Goal: Information Seeking & Learning: Learn about a topic

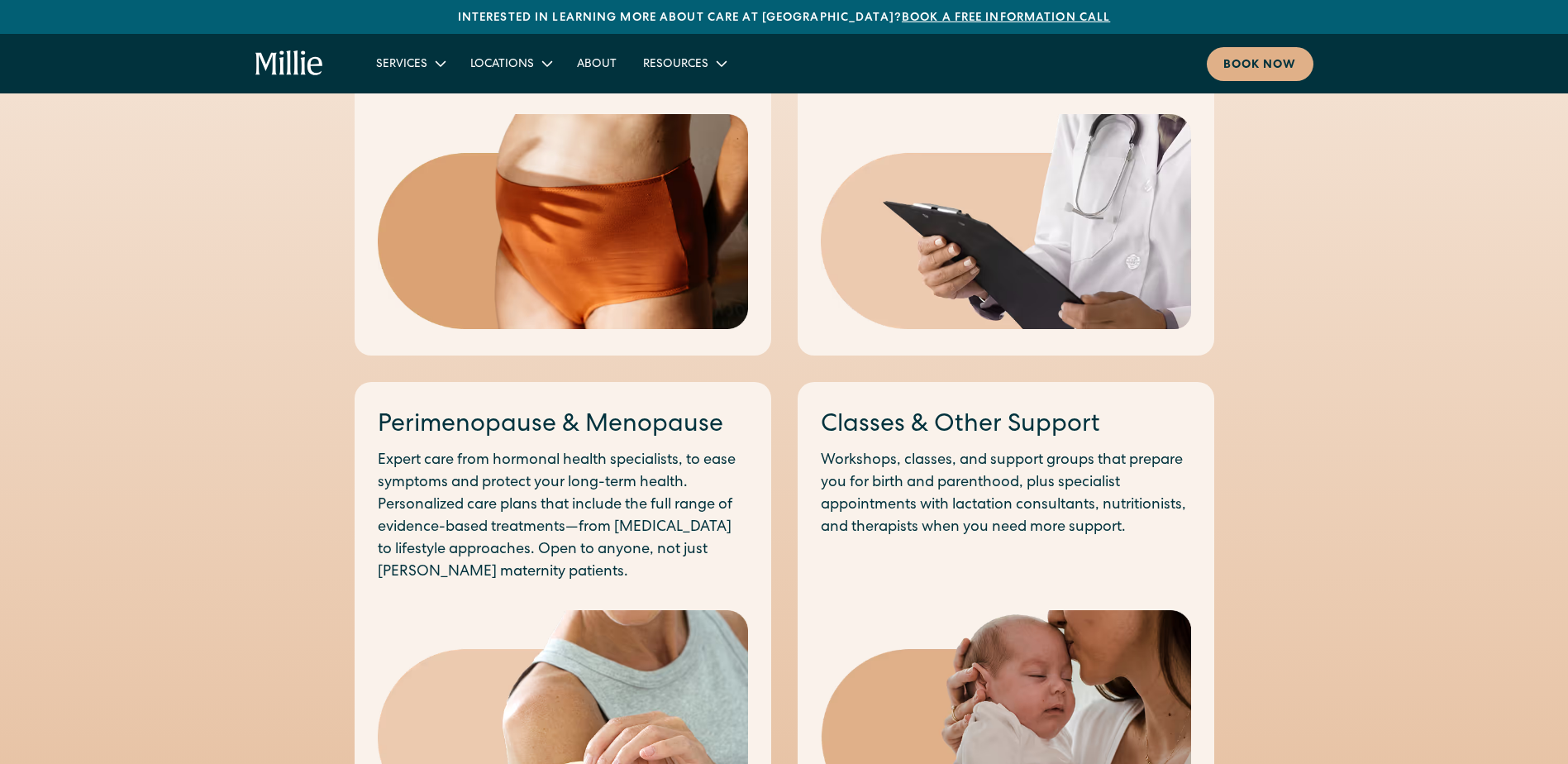
scroll to position [1241, 0]
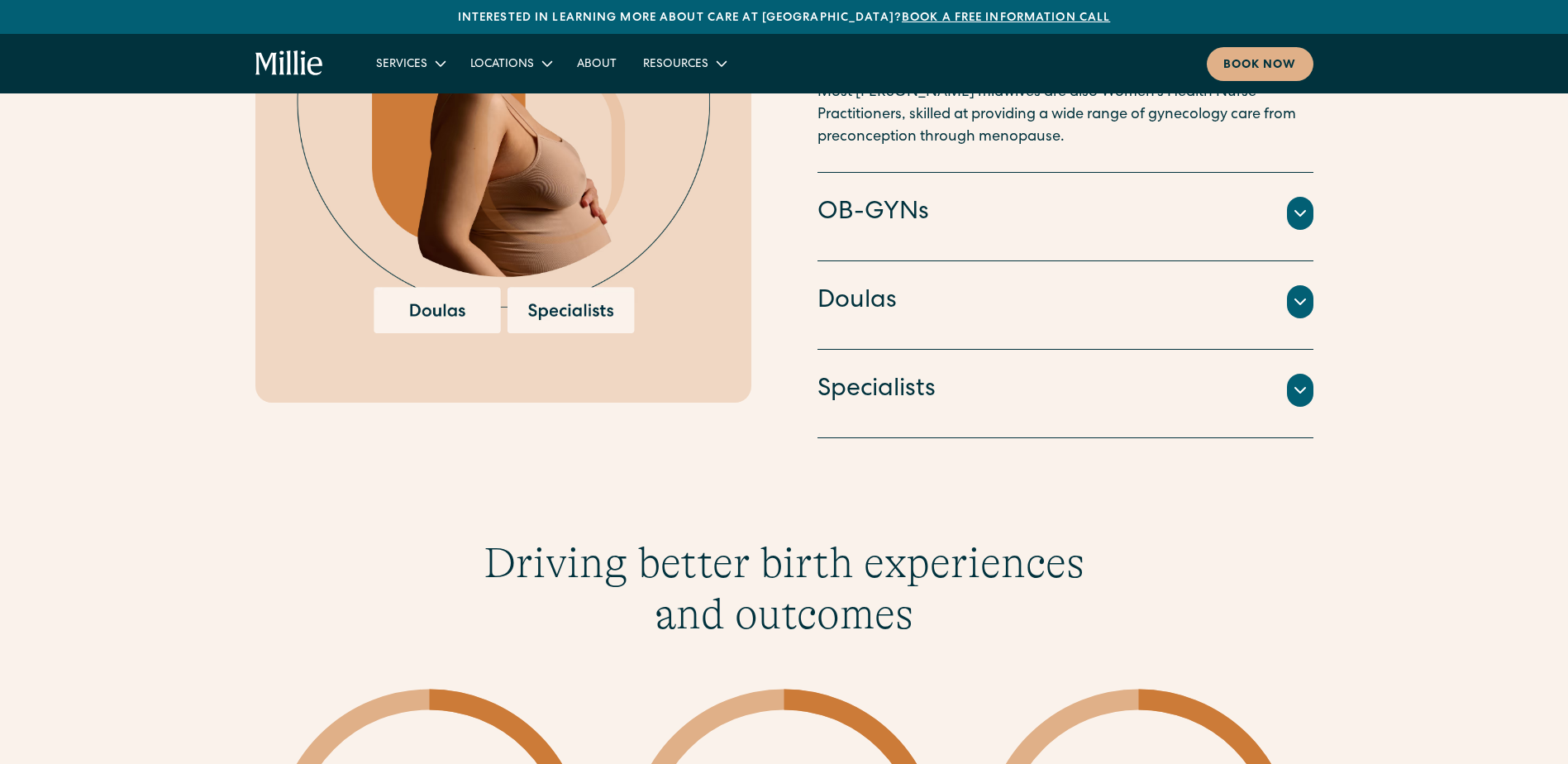
click at [898, 384] on h4 "Specialists" at bounding box center [876, 389] width 118 height 35
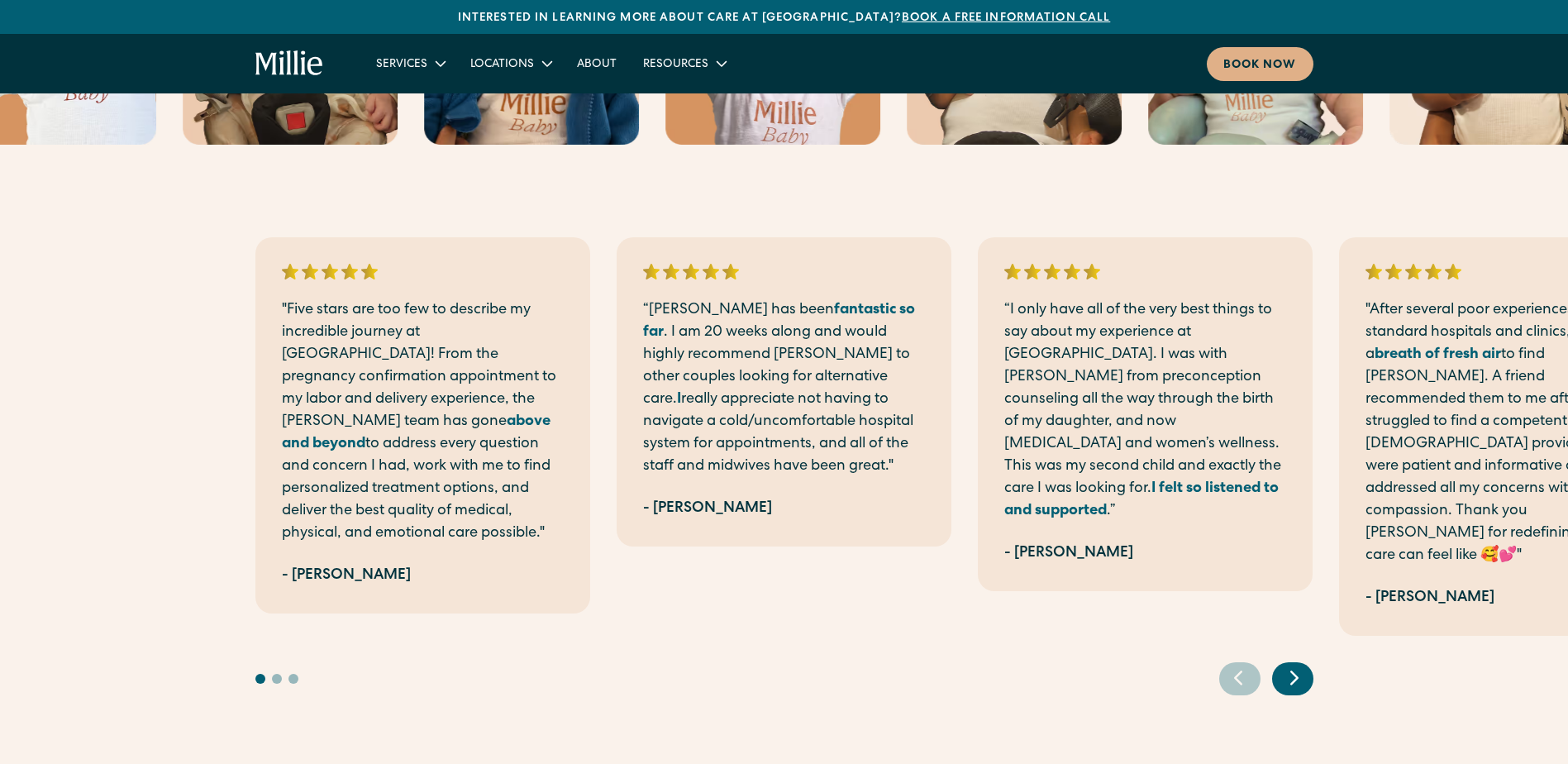
scroll to position [3686, 0]
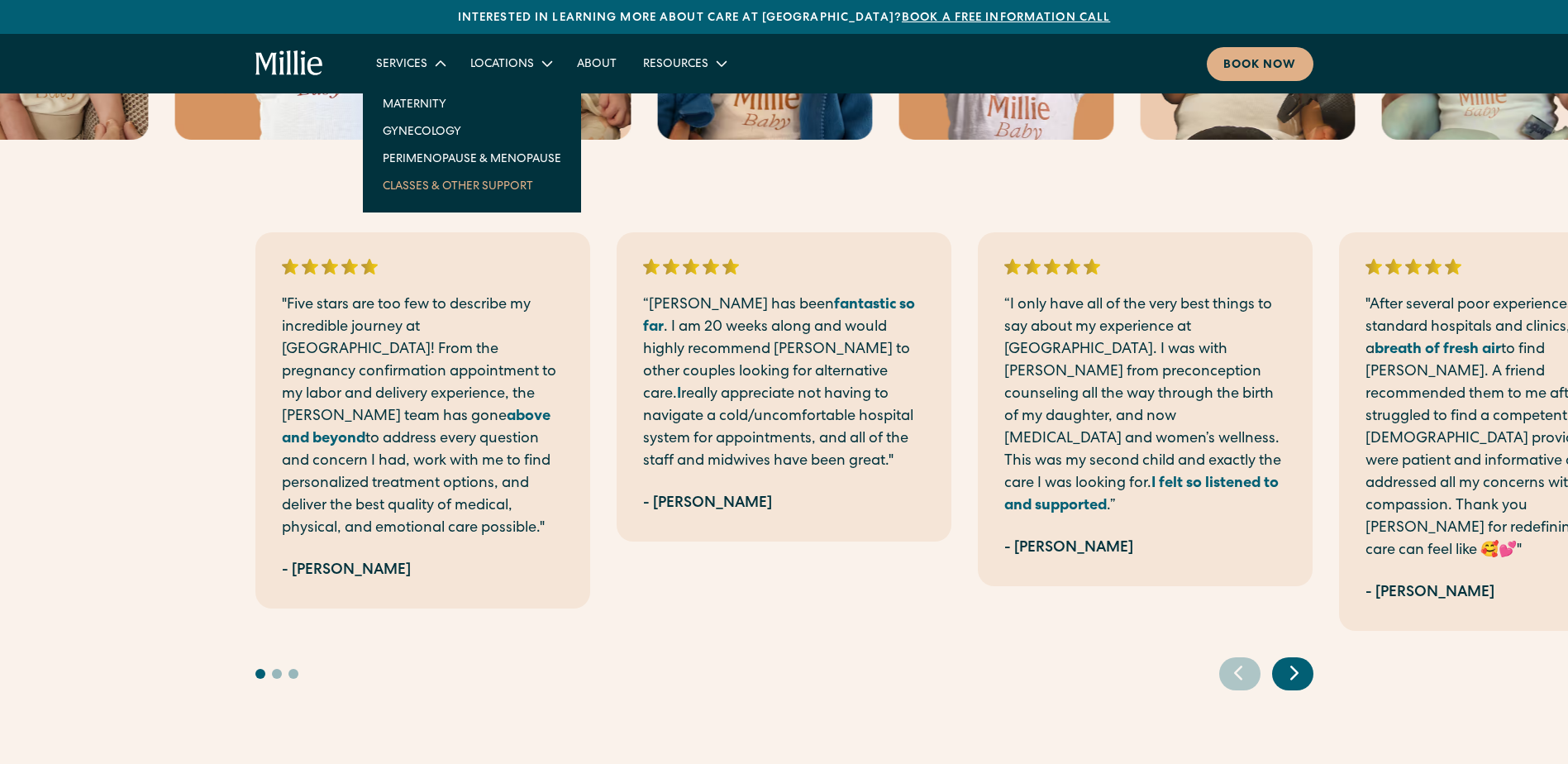
click at [416, 183] on link "Classes & Other Support" at bounding box center [472, 185] width 205 height 27
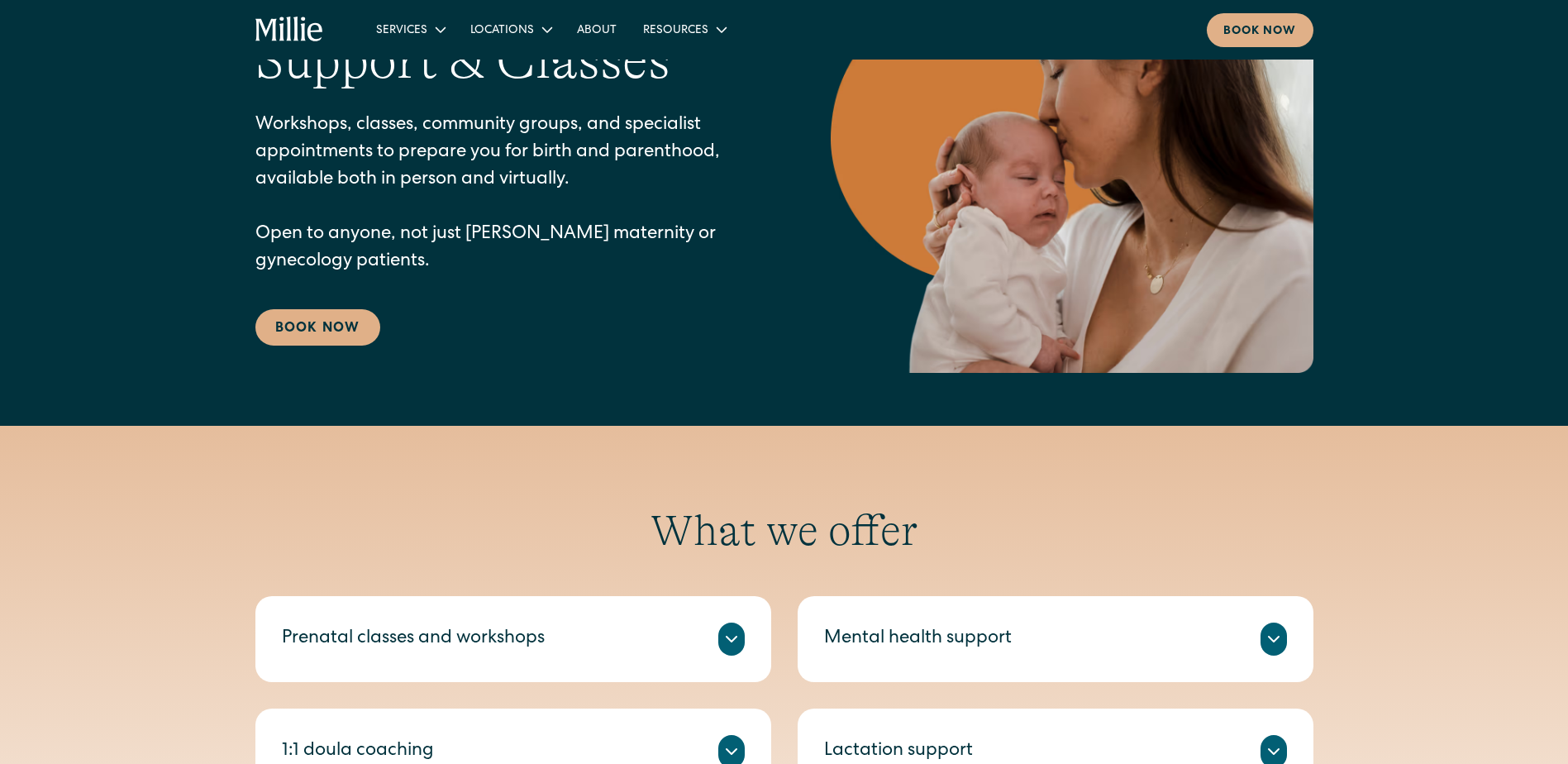
scroll to position [496, 0]
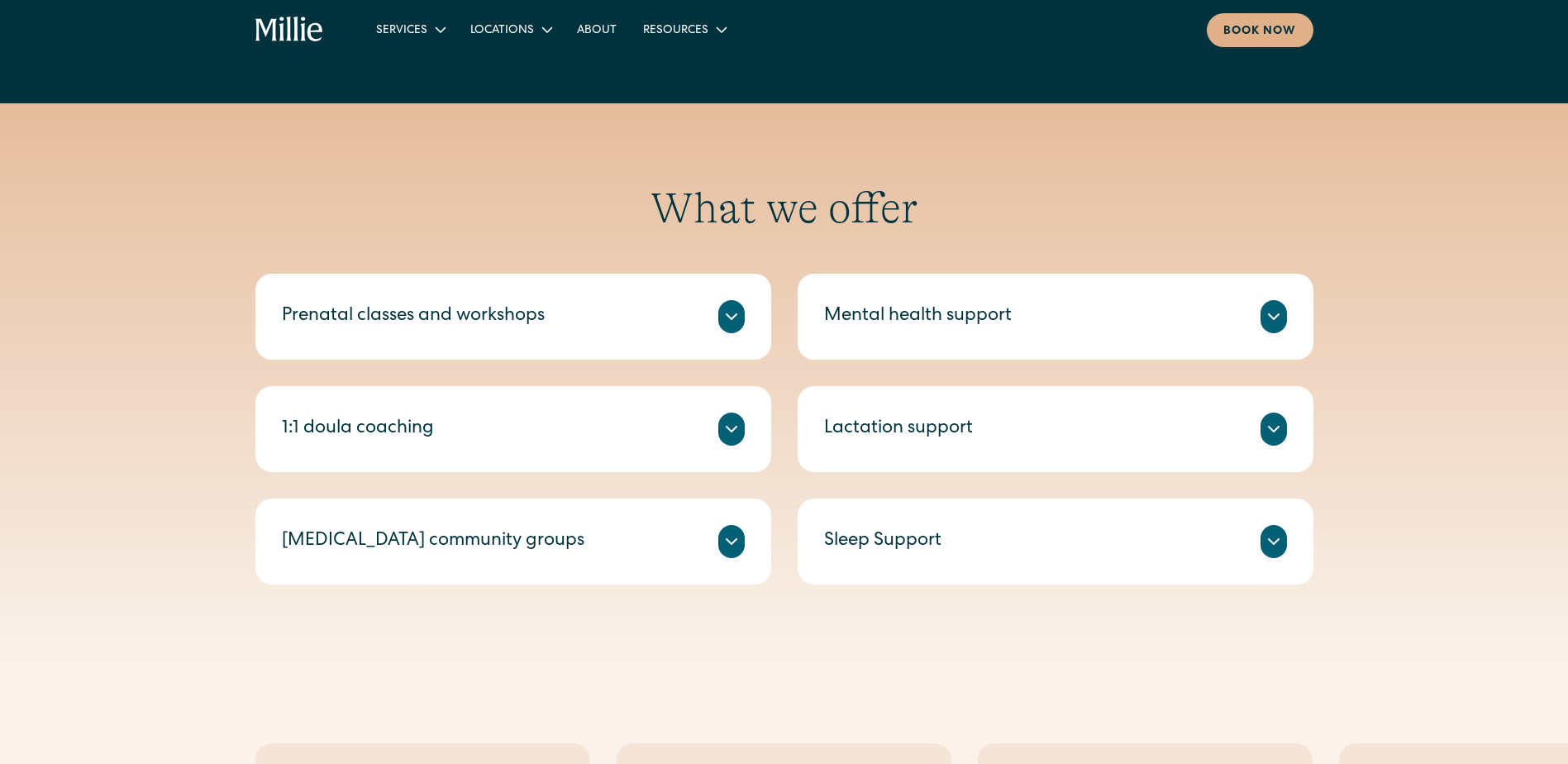
click at [886, 523] on div "Sleep Support Sleep can be one of the biggest challenges in early parenthood. M…" at bounding box center [1055, 541] width 515 height 86
click at [890, 538] on div "Sleep Support" at bounding box center [883, 541] width 117 height 27
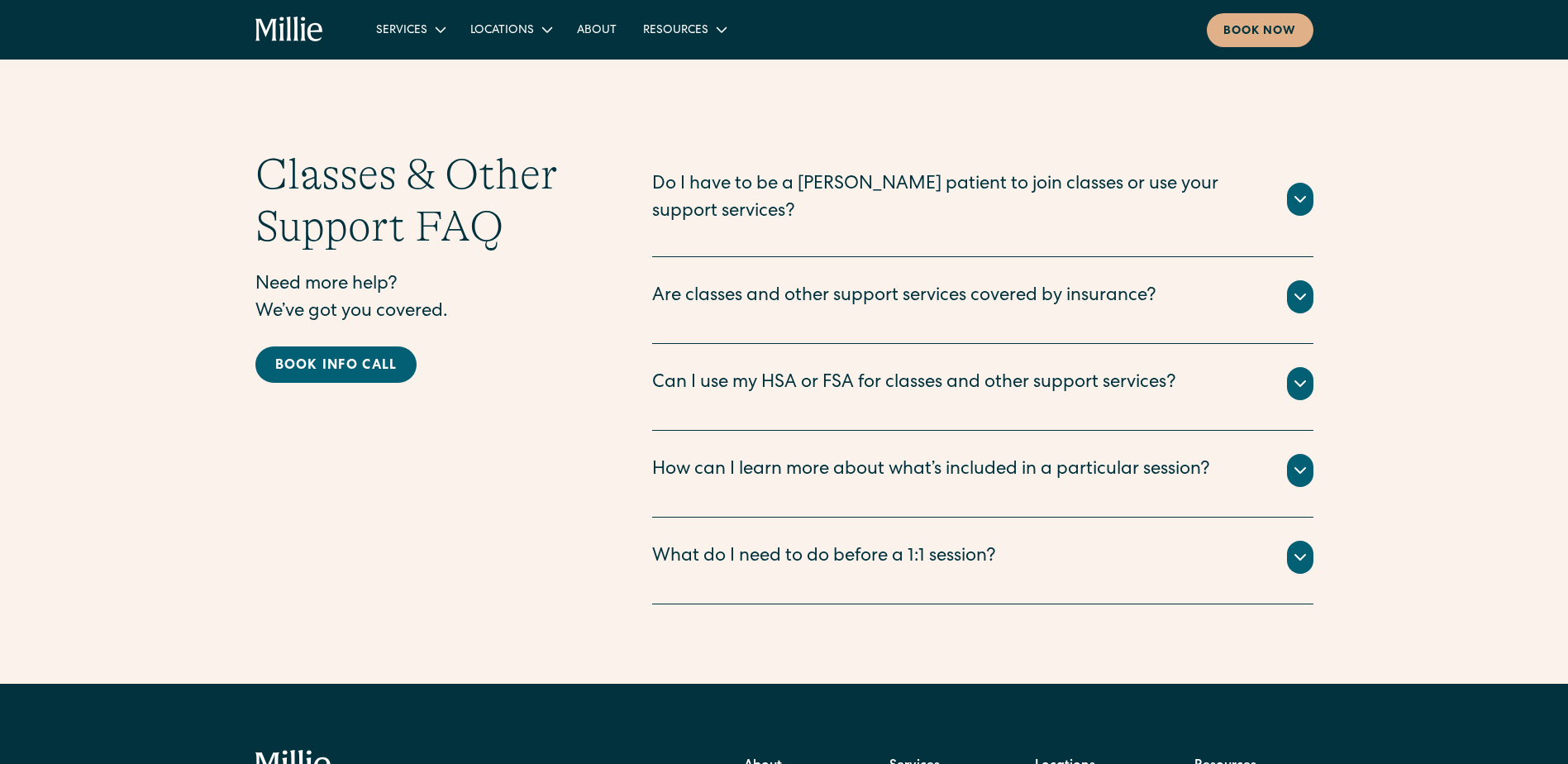
scroll to position [2316, 0]
